Goal: Task Accomplishment & Management: Manage account settings

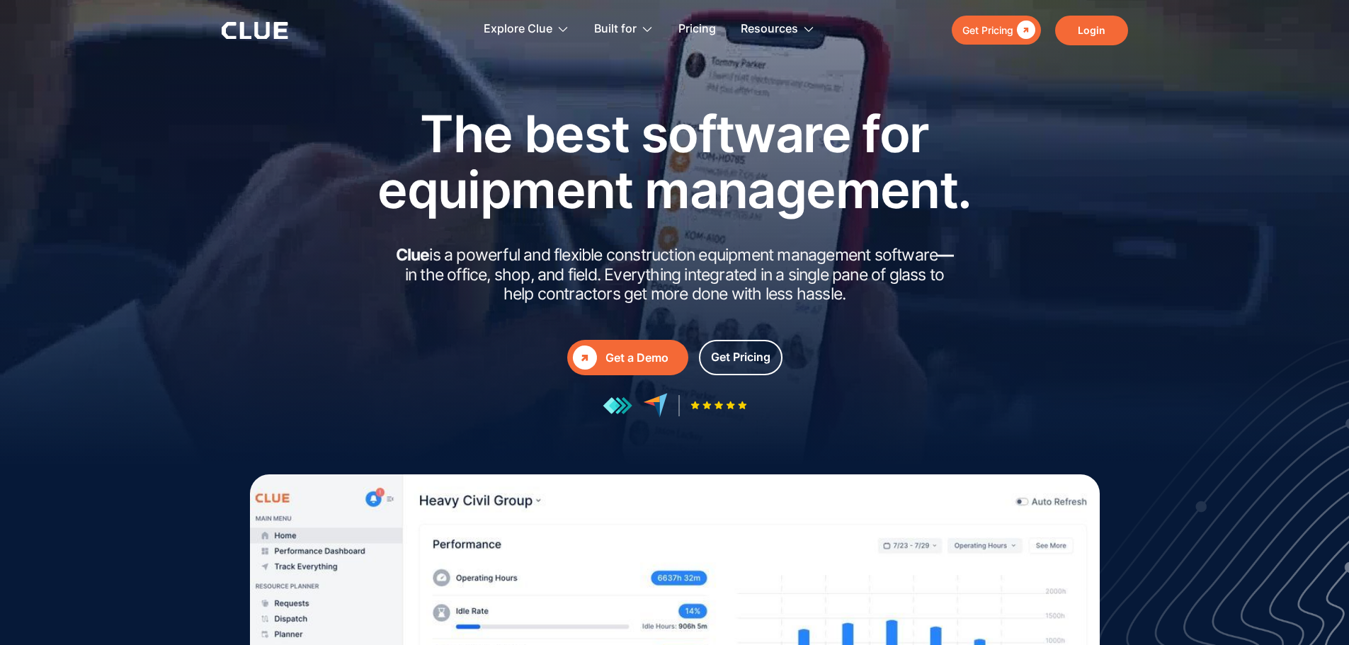
click at [647, 29] on link "Login" at bounding box center [1091, 31] width 73 height 30
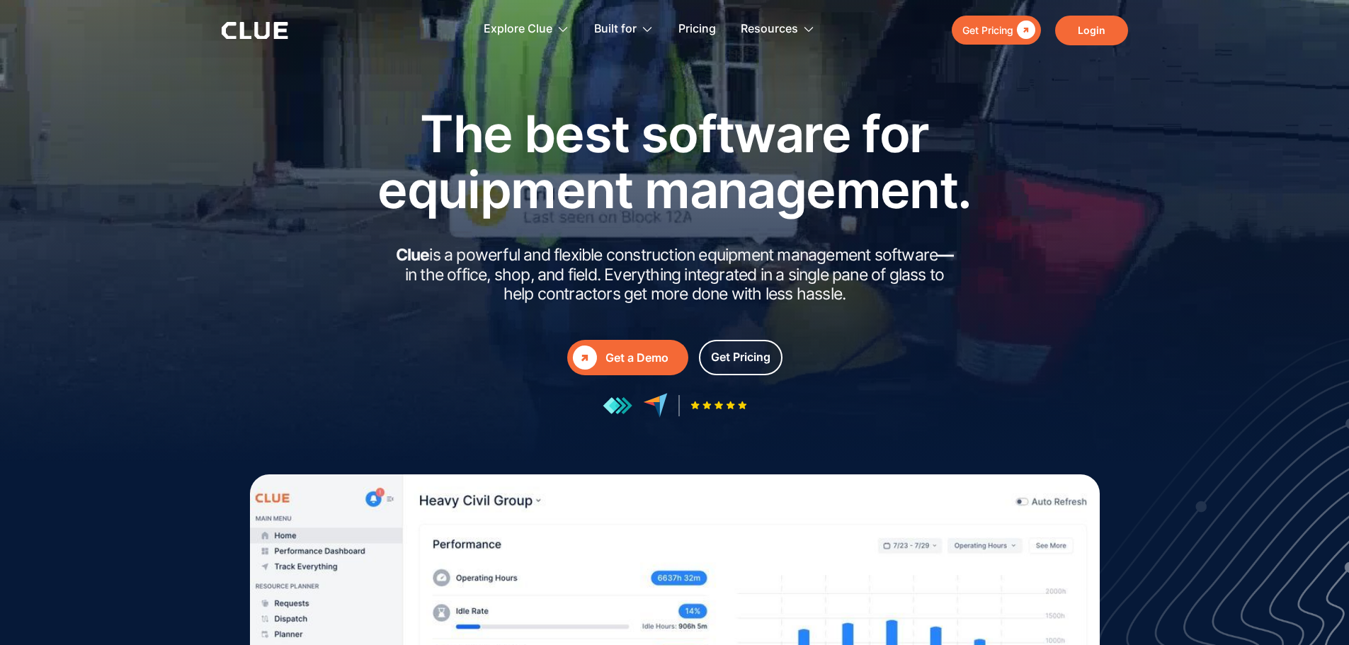
click at [647, 29] on link "Login" at bounding box center [1091, 31] width 73 height 30
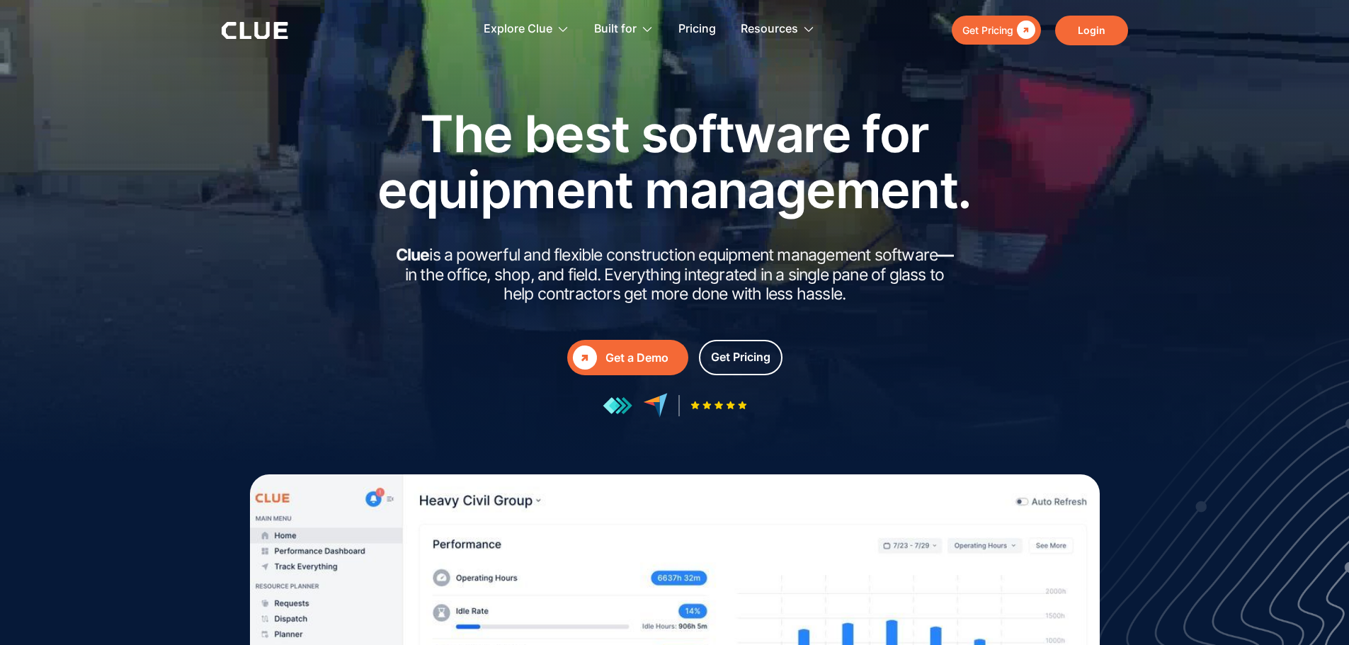
click at [1092, 31] on link "Login" at bounding box center [1091, 31] width 73 height 30
